Goal: Find specific page/section: Find specific page/section

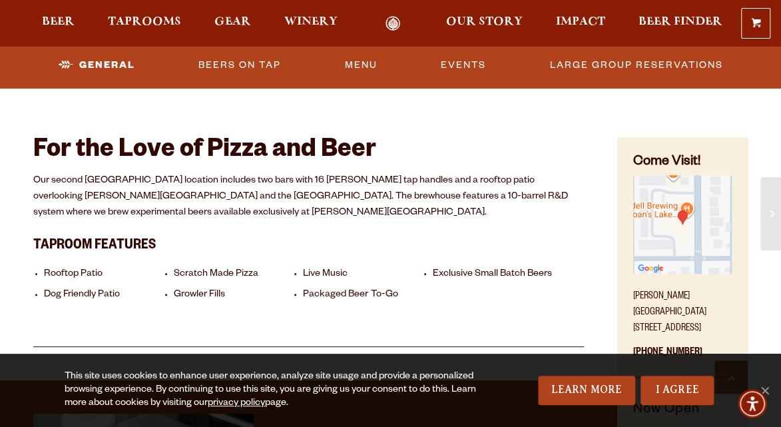
scroll to position [400, 0]
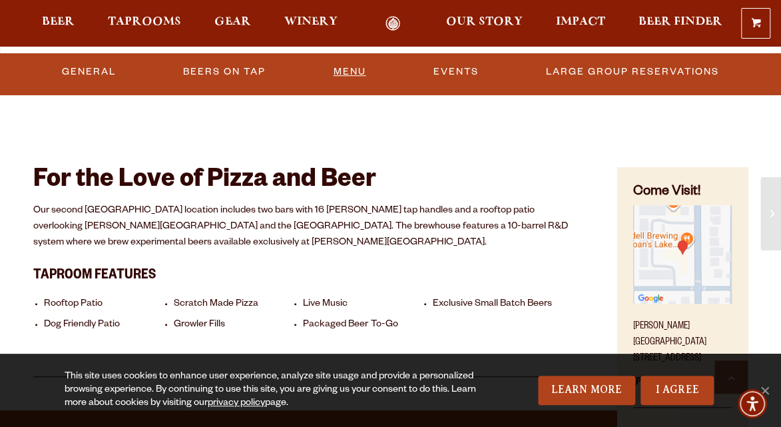
click at [342, 72] on link "Menu" at bounding box center [349, 72] width 43 height 31
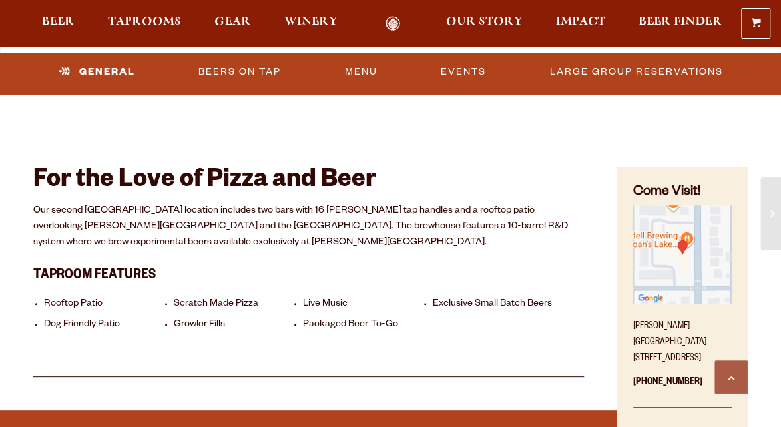
scroll to position [400, 0]
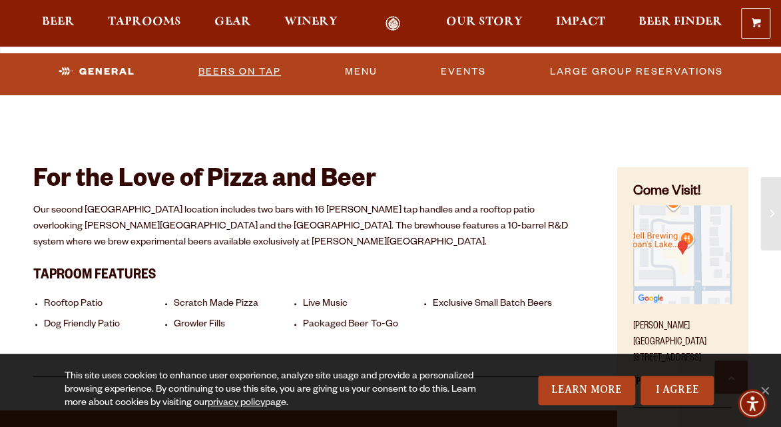
click at [244, 74] on link "Beers On Tap" at bounding box center [239, 72] width 93 height 31
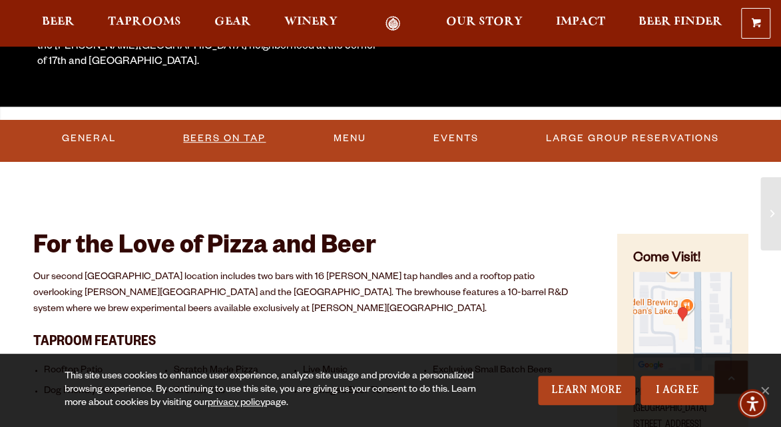
scroll to position [333, 0]
click at [224, 137] on link "Beers On Tap" at bounding box center [224, 138] width 93 height 31
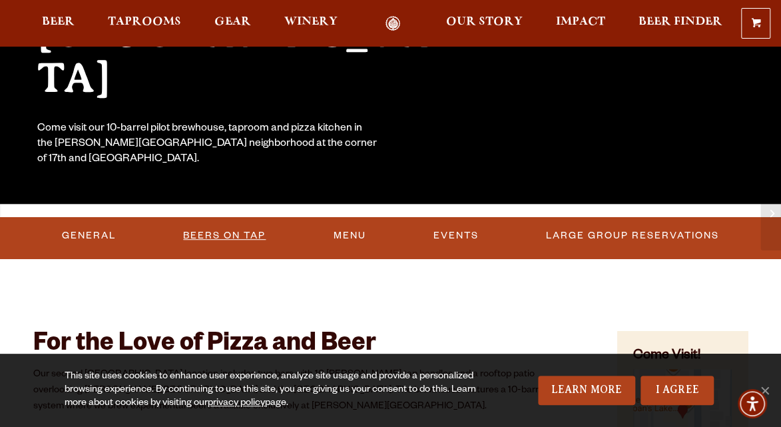
scroll to position [137, 0]
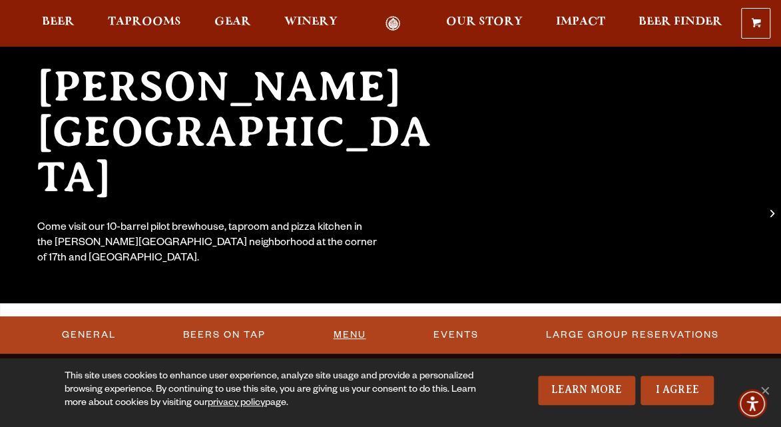
click at [362, 333] on link "Menu" at bounding box center [349, 335] width 43 height 31
click at [114, 23] on span "Taprooms" at bounding box center [144, 22] width 73 height 11
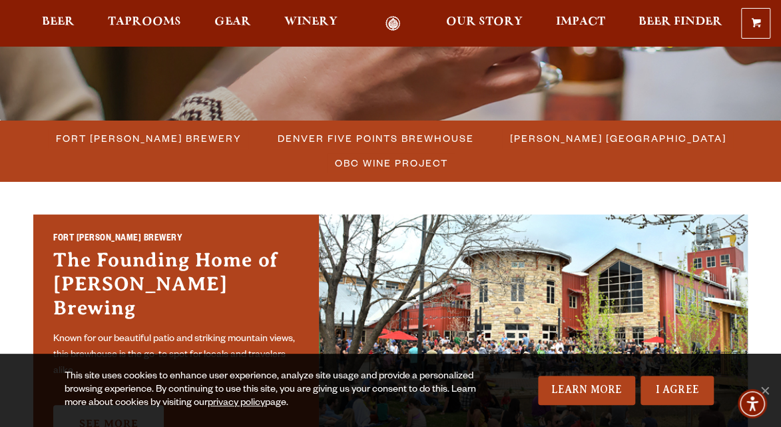
scroll to position [333, 0]
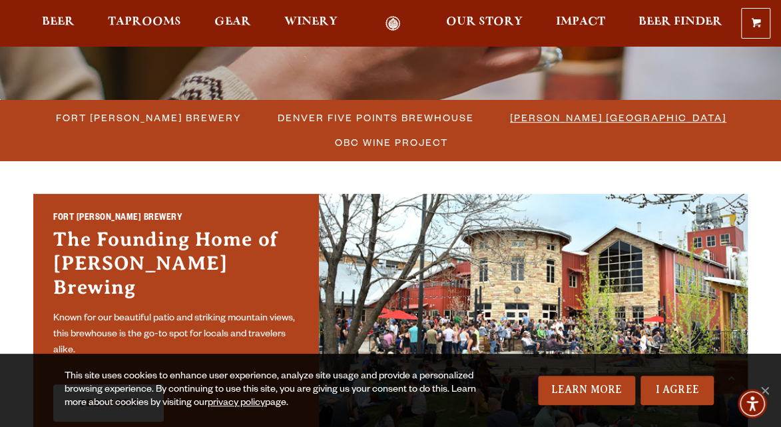
click at [544, 114] on span "[PERSON_NAME] [GEOGRAPHIC_DATA]" at bounding box center [618, 117] width 217 height 19
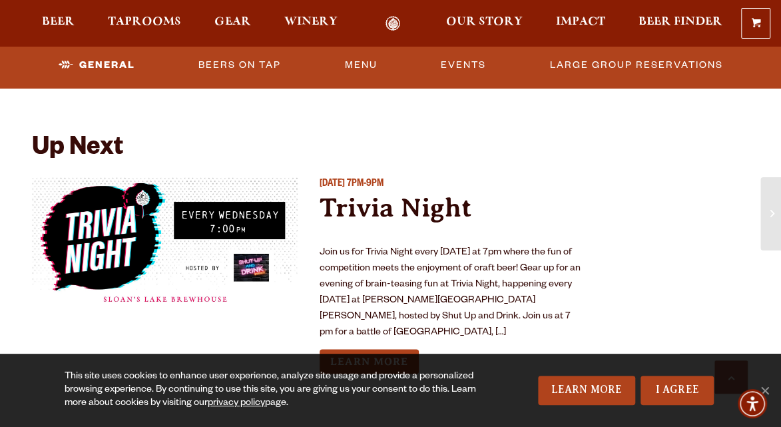
scroll to position [866, 0]
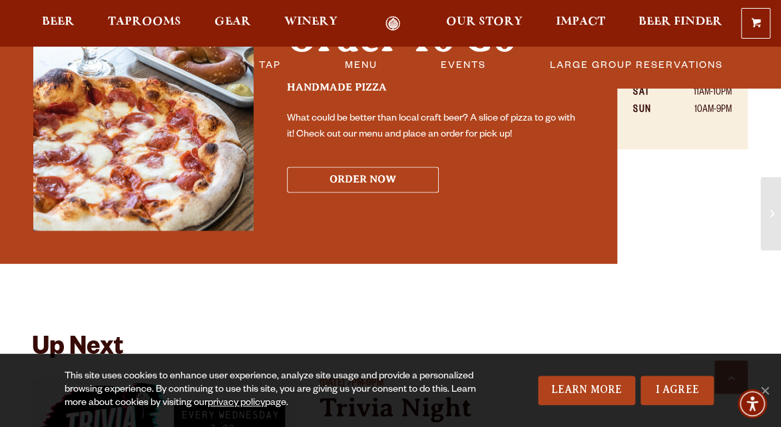
click at [376, 183] on button "ORDER NOW" at bounding box center [363, 180] width 152 height 26
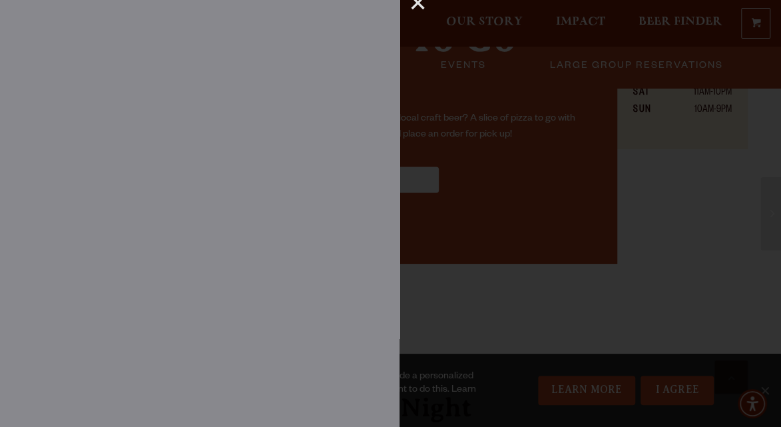
click at [416, 6] on div "×" at bounding box center [413, 8] width 26 height 17
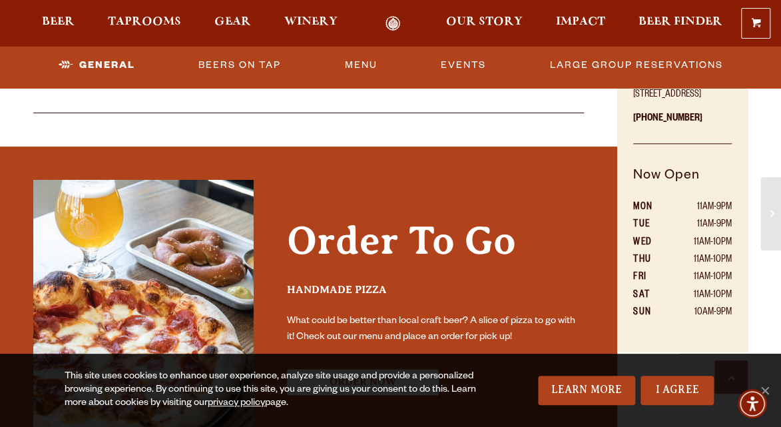
scroll to position [333, 0]
